Goal: Information Seeking & Learning: Learn about a topic

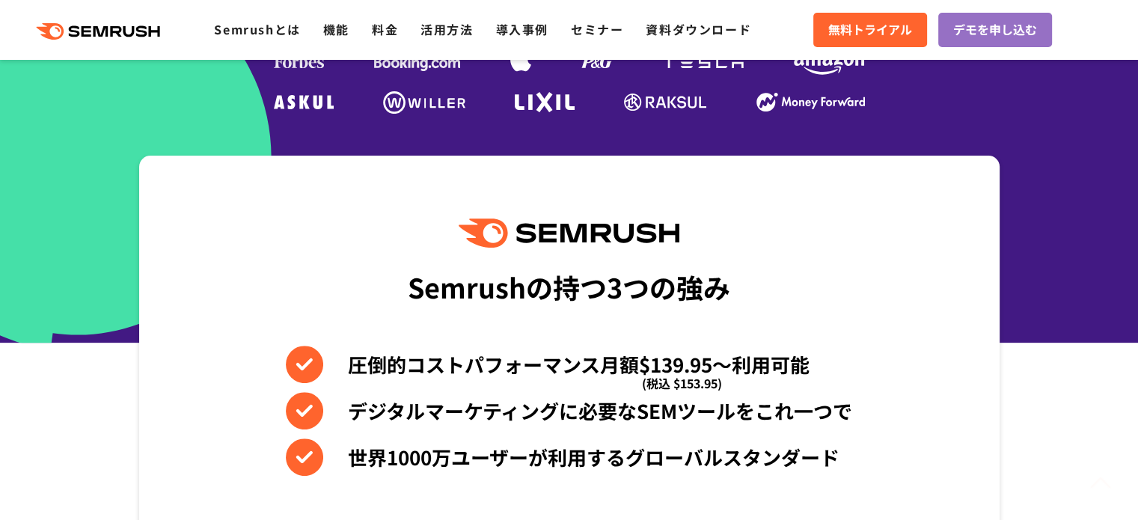
scroll to position [524, 0]
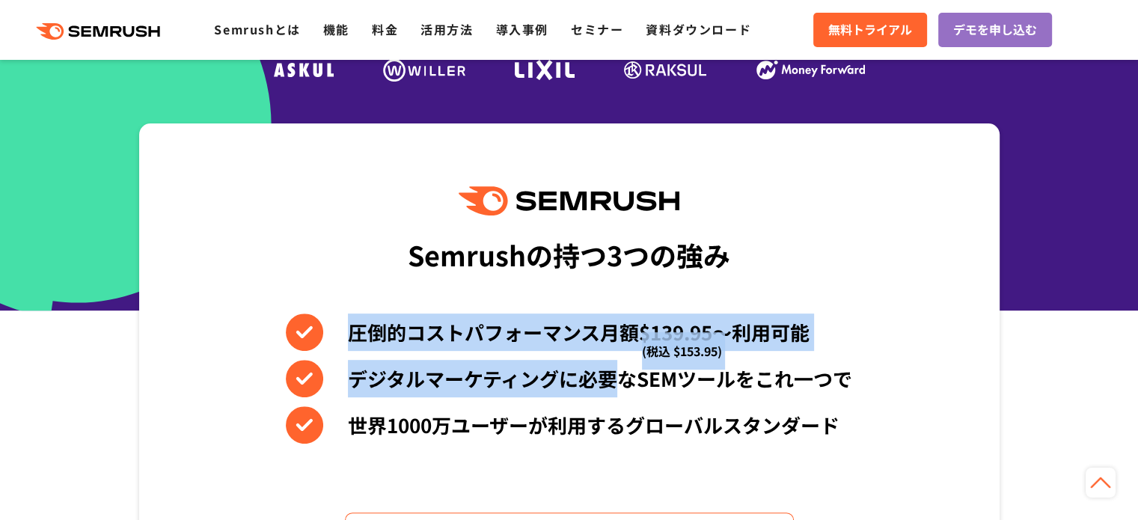
drag, startPoint x: 322, startPoint y: 329, endPoint x: 622, endPoint y: 377, distance: 303.8
click at [619, 376] on div "圧倒的コストパフォーマンス月額$139.95〜利用可能 (税込 $153.95) デジタルマーケティングに必要なSEMツールをこれ一つで 世界1000万ユーザ…" at bounding box center [569, 378] width 566 height 130
click at [622, 377] on li "デジタルマーケティングに必要なSEMツールをこれ一つで" at bounding box center [569, 378] width 566 height 37
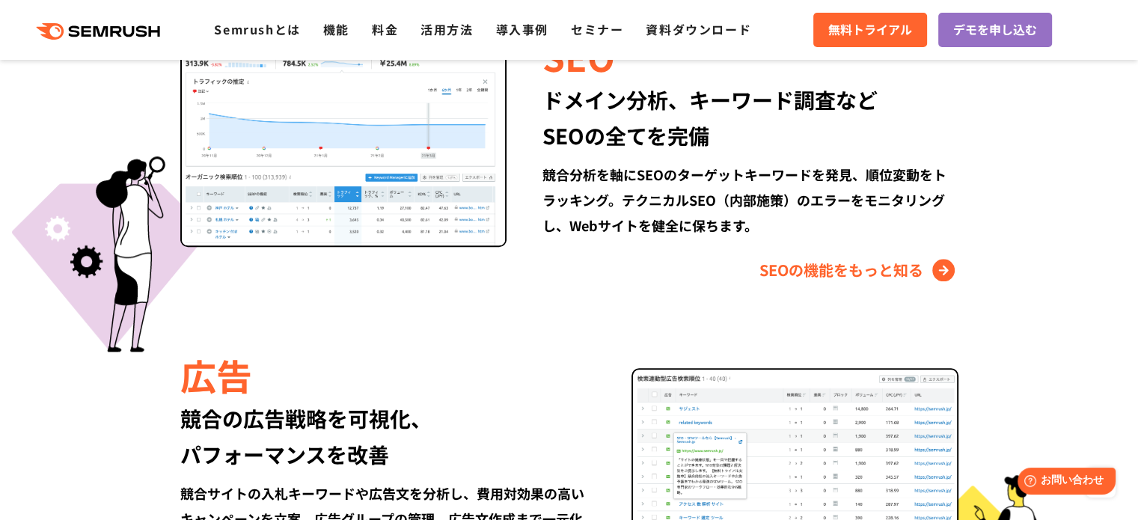
scroll to position [1496, 0]
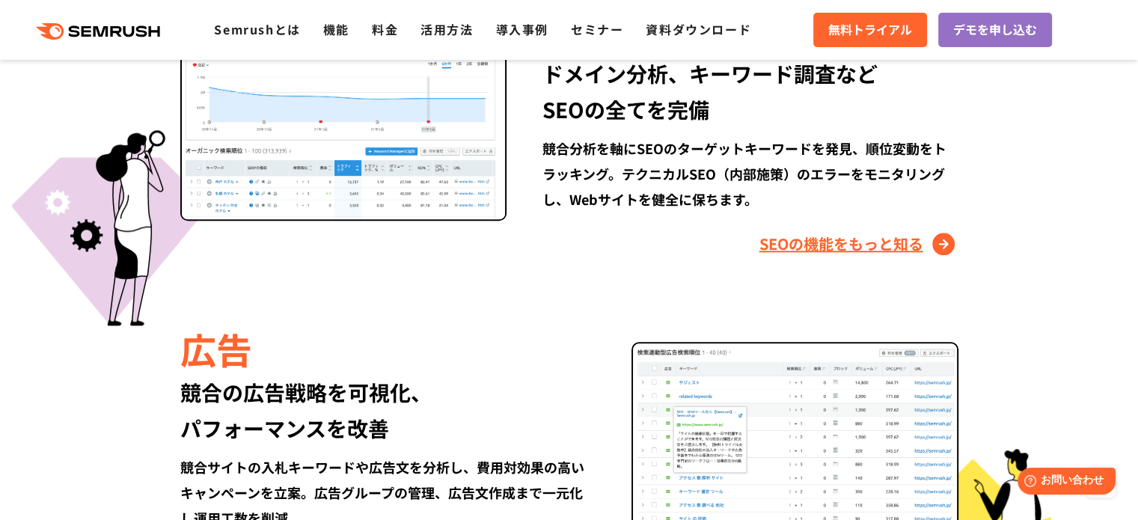
click at [781, 245] on link "SEOの機能をもっと知る" at bounding box center [858, 244] width 199 height 24
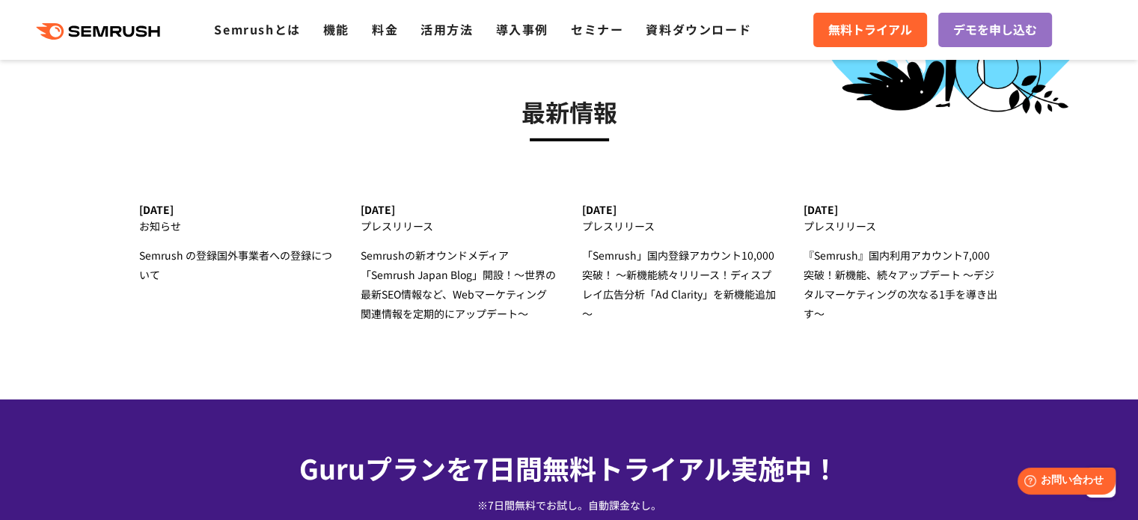
scroll to position [4713, 0]
